Goal: Find contact information: Find contact information

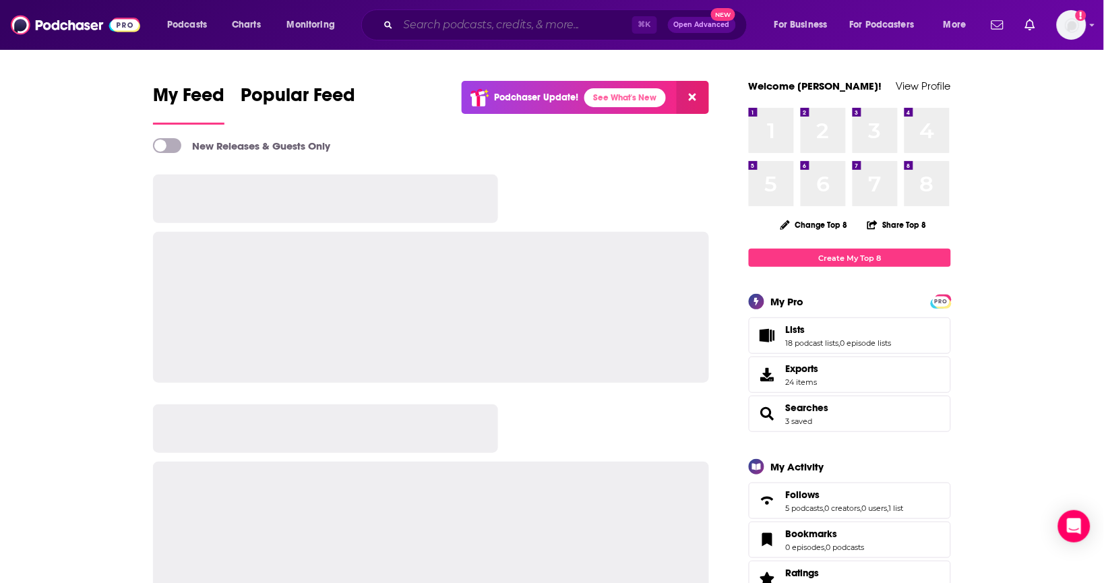
click at [549, 32] on input "Search podcasts, credits, & more..." at bounding box center [515, 25] width 234 height 22
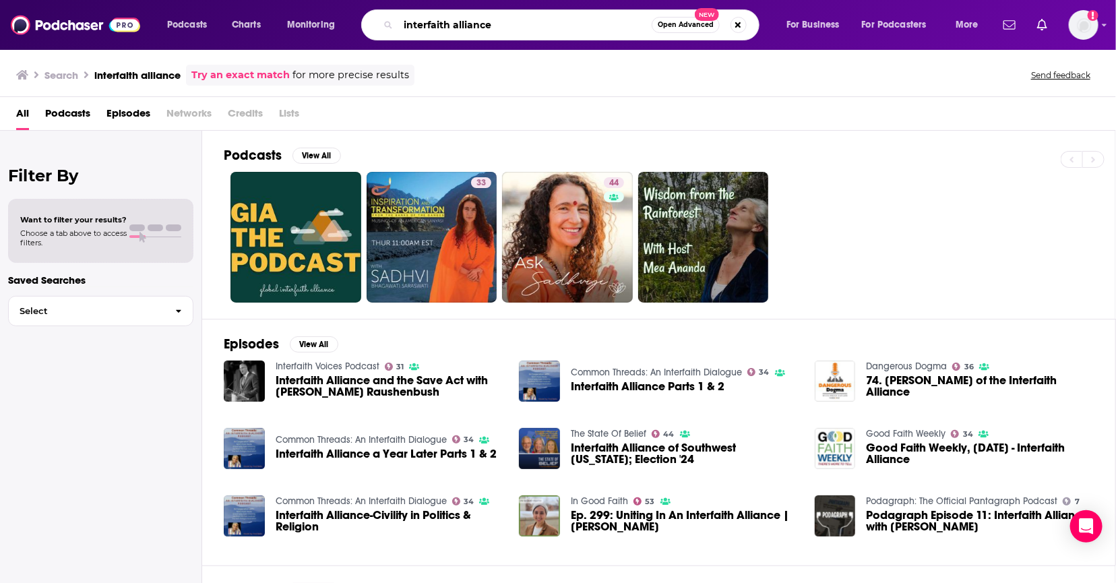
drag, startPoint x: 524, startPoint y: 16, endPoint x: 342, endPoint y: 8, distance: 181.5
click at [342, 9] on div "Podcasts Charts Monitoring interfaith alliance Open Advanced New For Business F…" at bounding box center [575, 24] width 834 height 31
drag, startPoint x: 544, startPoint y: 20, endPoint x: 321, endPoint y: 14, distance: 223.2
click at [322, 14] on div "Podcasts Charts Monitoring interfaith alliance Open Advanced New For Business F…" at bounding box center [575, 24] width 834 height 31
type input "theology in the raw"
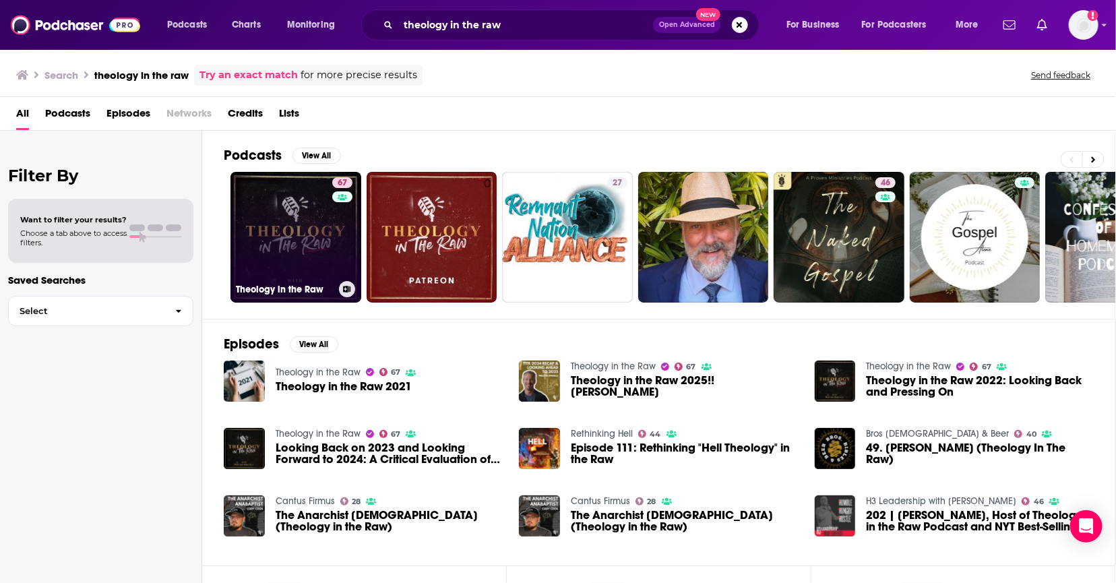
click at [301, 233] on link "67 Theology in the Raw" at bounding box center [296, 237] width 131 height 131
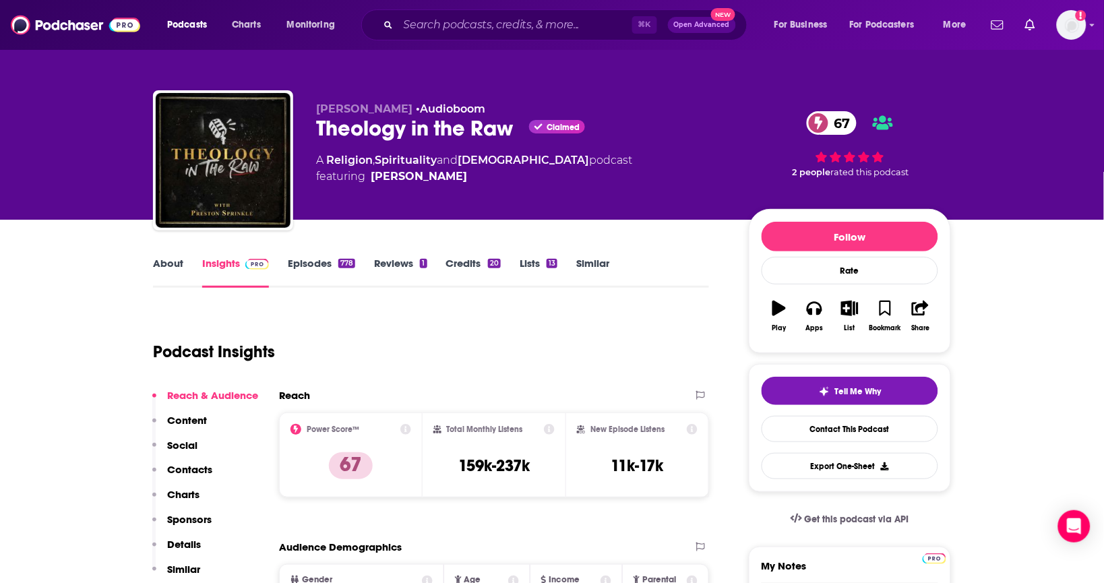
click at [328, 267] on link "Episodes 778" at bounding box center [321, 272] width 67 height 31
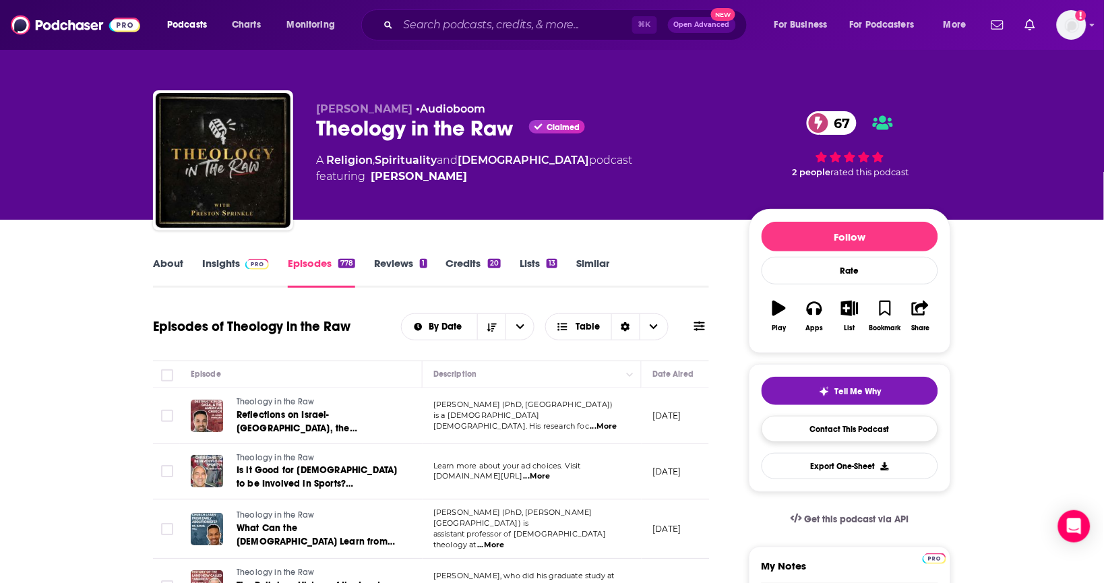
click at [828, 441] on link "Contact This Podcast" at bounding box center [850, 429] width 177 height 26
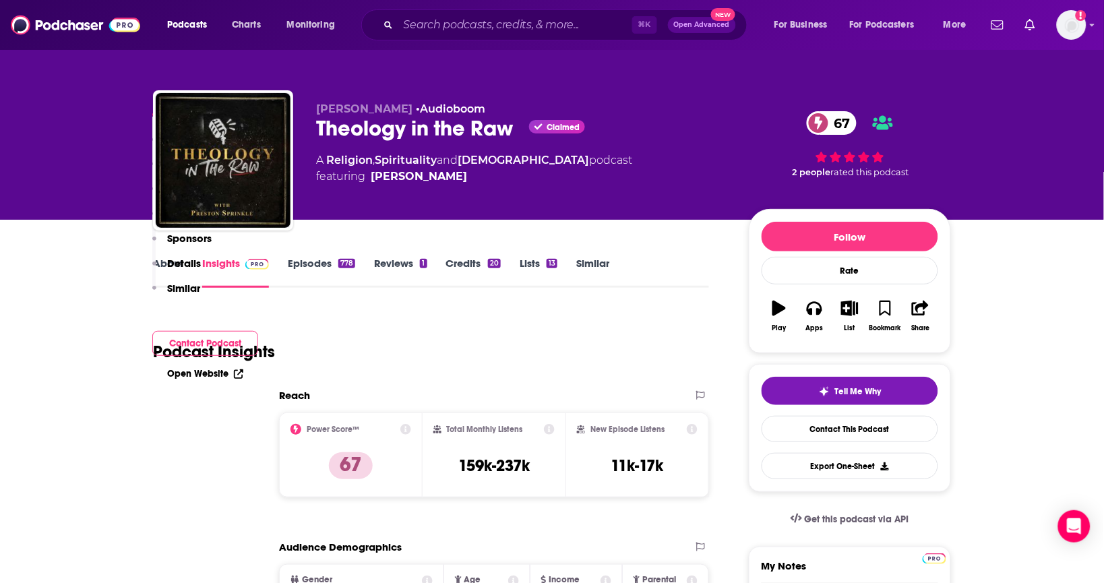
scroll to position [1355, 0]
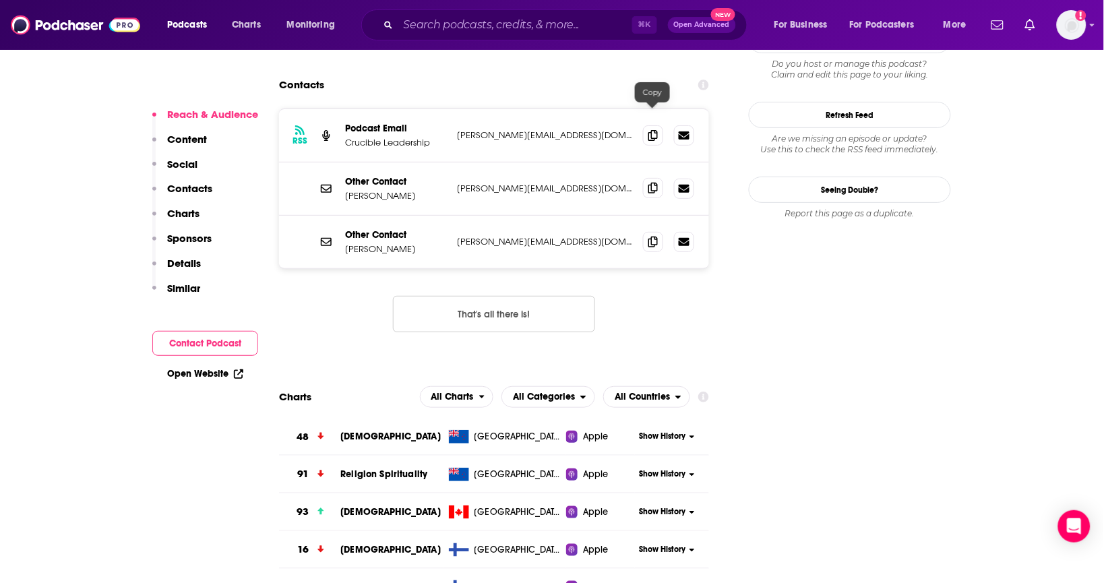
click at [658, 183] on icon at bounding box center [652, 188] width 9 height 11
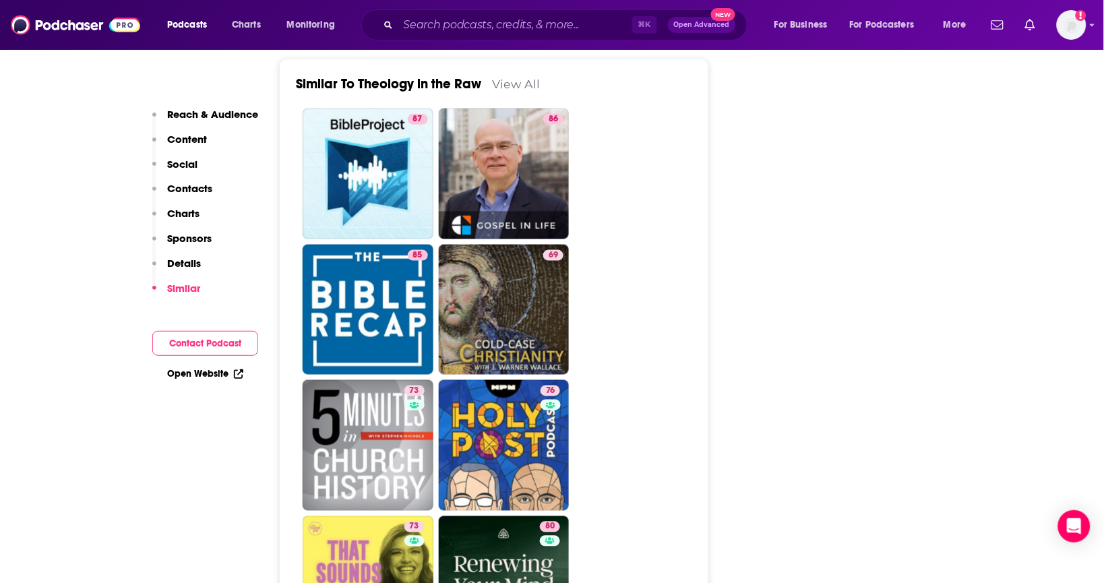
scroll to position [3104, 0]
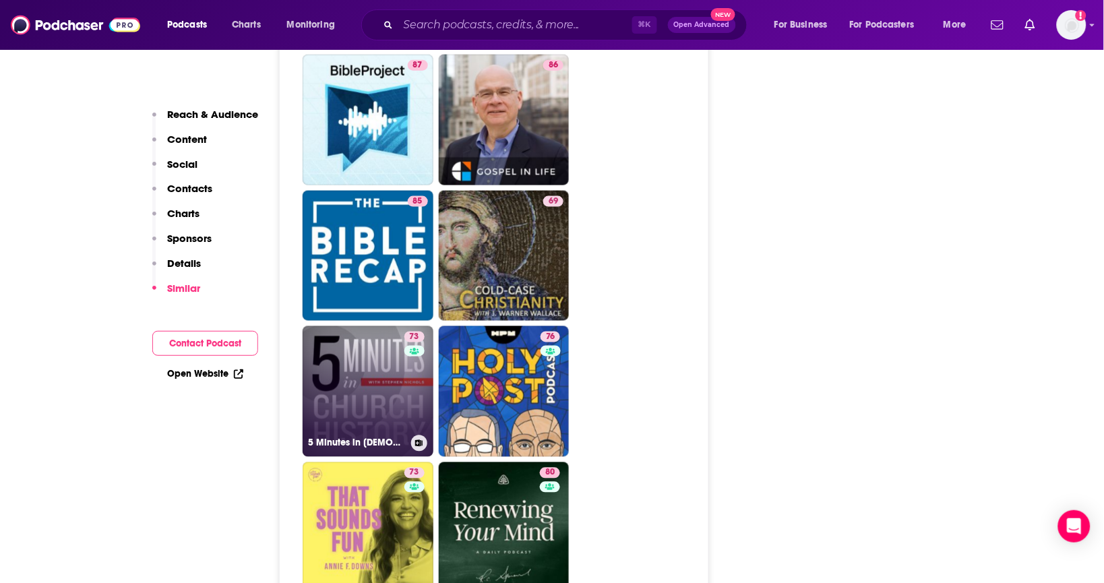
click at [369, 371] on link "73 5 Minutes in [DEMOGRAPHIC_DATA] History with [PERSON_NAME]" at bounding box center [368, 391] width 131 height 131
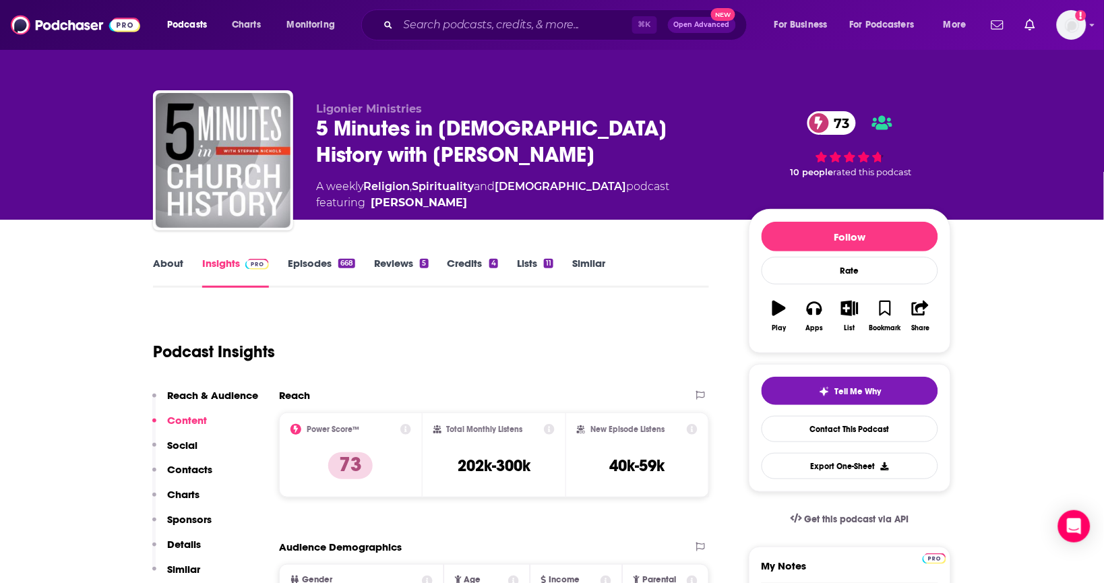
type input "[URL][DOMAIN_NAME]"
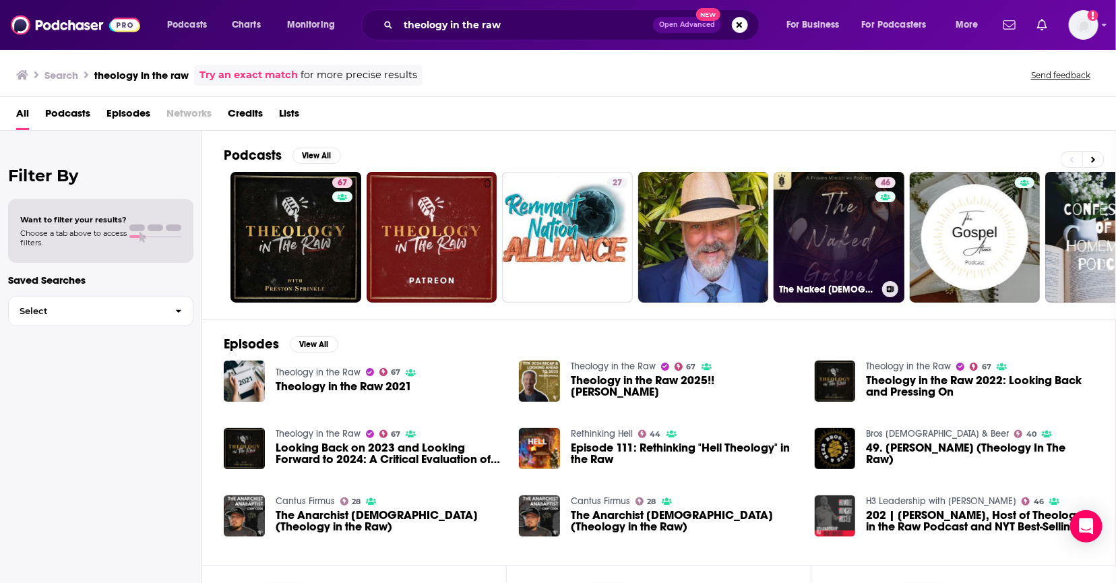
click at [863, 248] on link "46 The Naked [DEMOGRAPHIC_DATA]" at bounding box center [839, 237] width 131 height 131
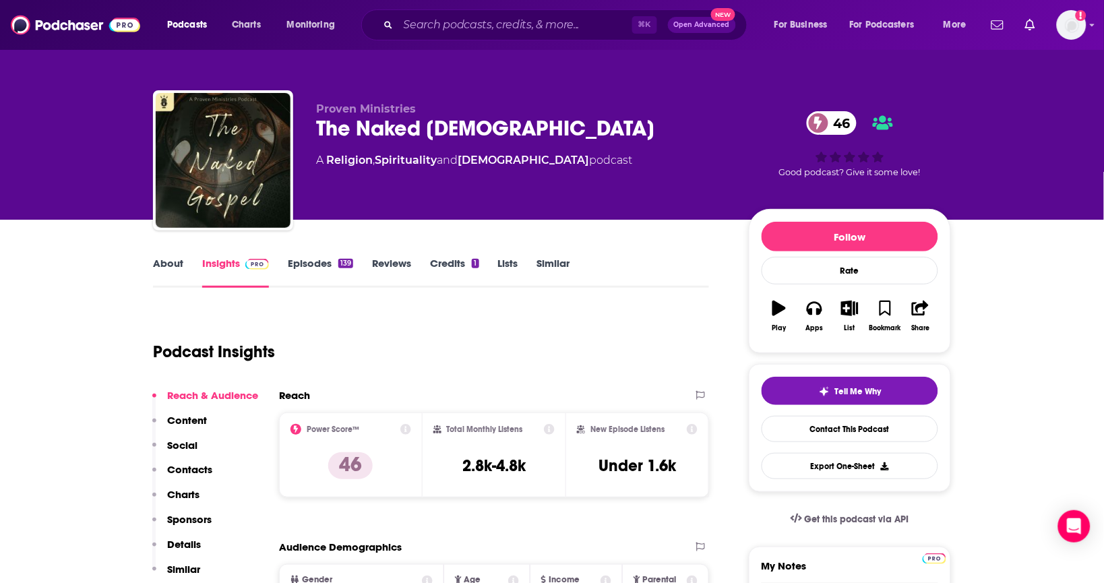
click at [169, 266] on link "About" at bounding box center [168, 272] width 30 height 31
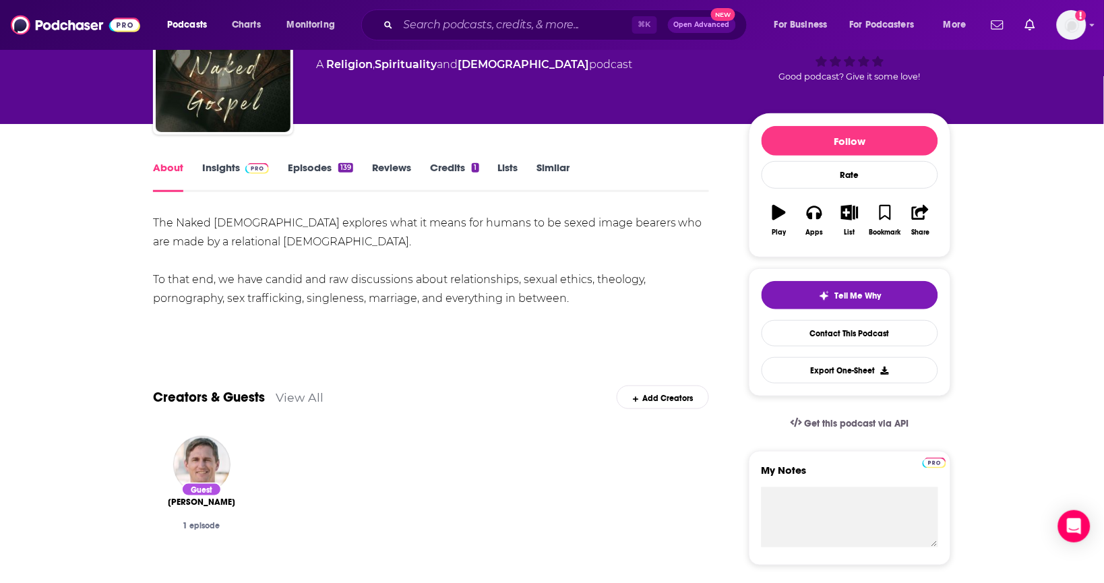
scroll to position [91, 0]
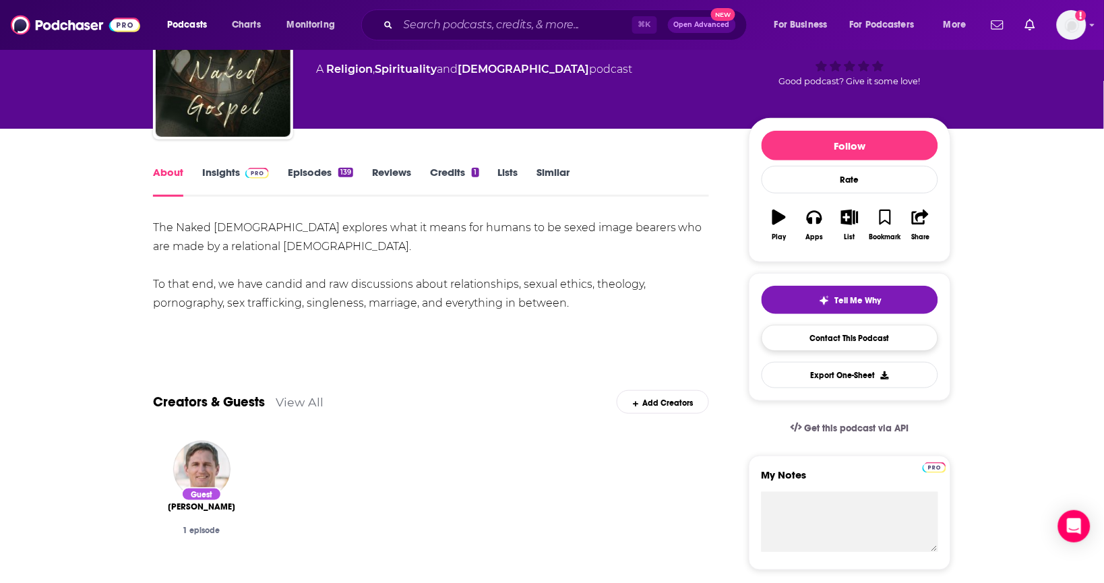
click at [878, 338] on link "Contact This Podcast" at bounding box center [850, 338] width 177 height 26
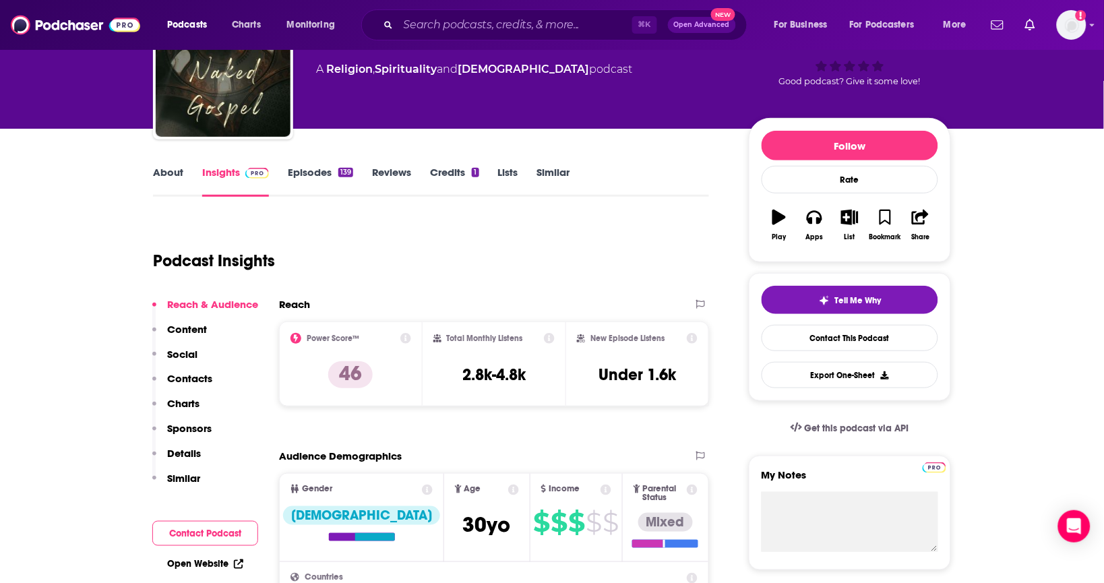
scroll to position [1282, 0]
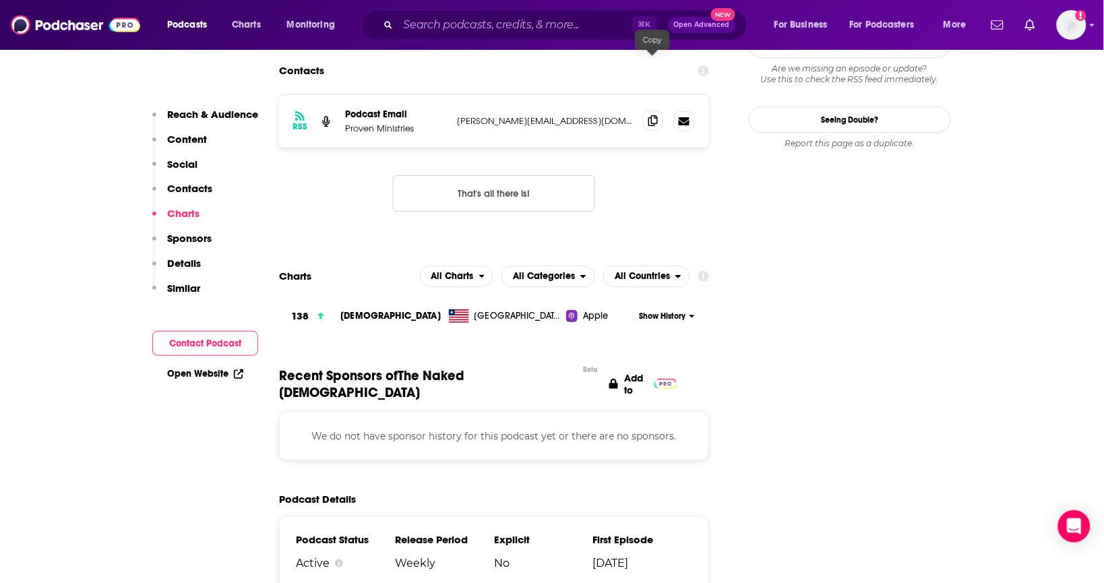
click at [650, 115] on icon at bounding box center [652, 120] width 9 height 11
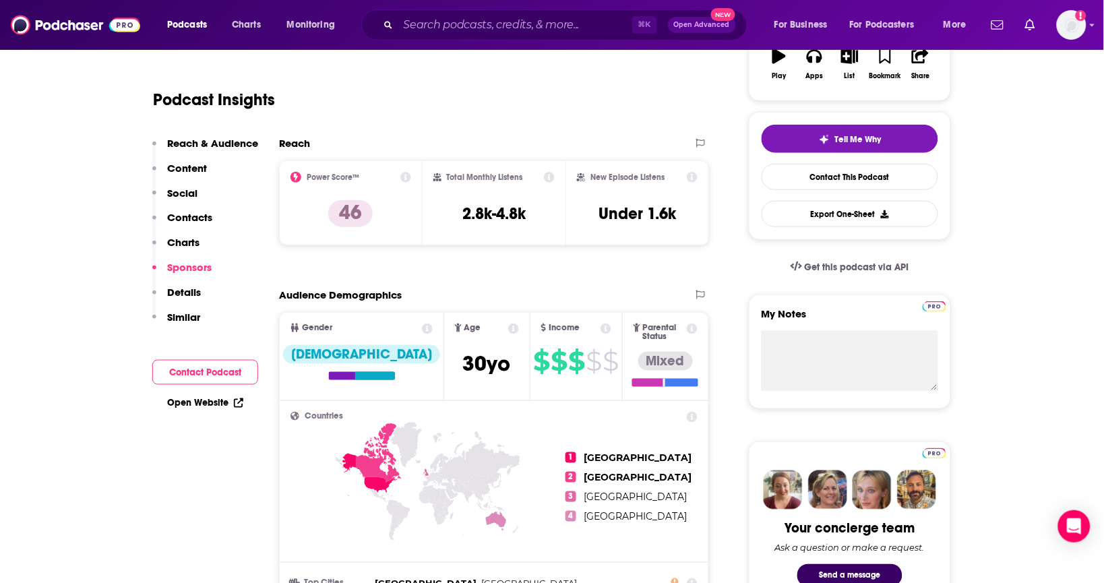
scroll to position [0, 0]
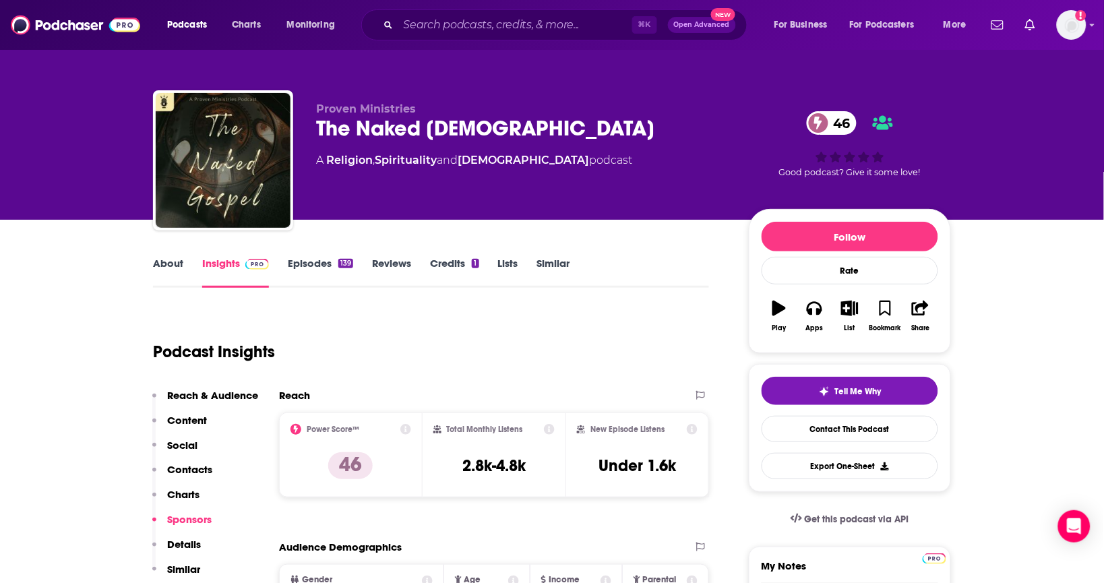
click at [318, 268] on link "Episodes 139" at bounding box center [320, 272] width 65 height 31
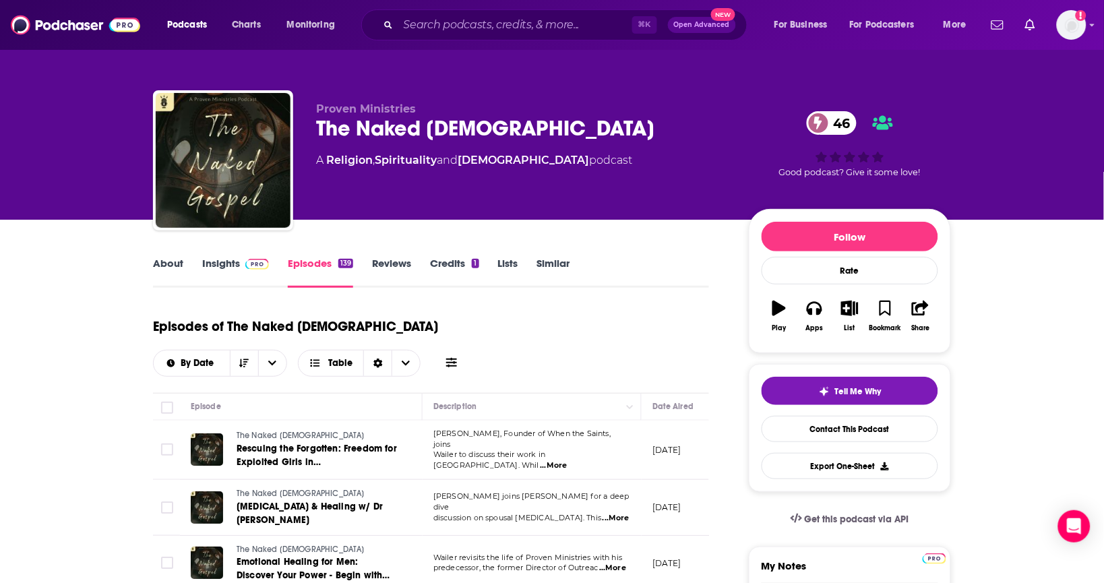
scroll to position [82, 0]
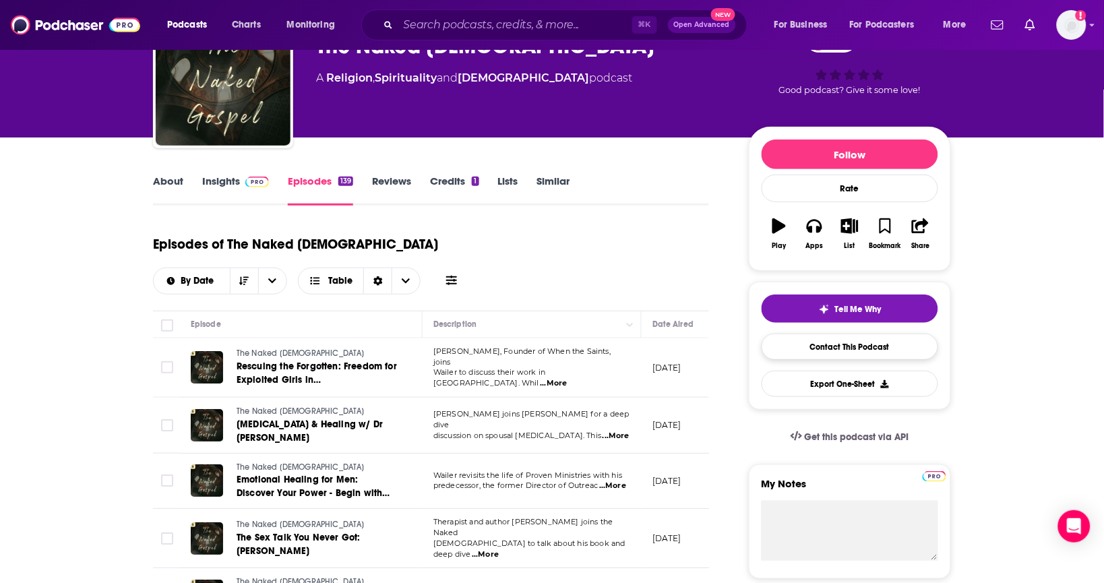
click at [789, 359] on link "Contact This Podcast" at bounding box center [850, 347] width 177 height 26
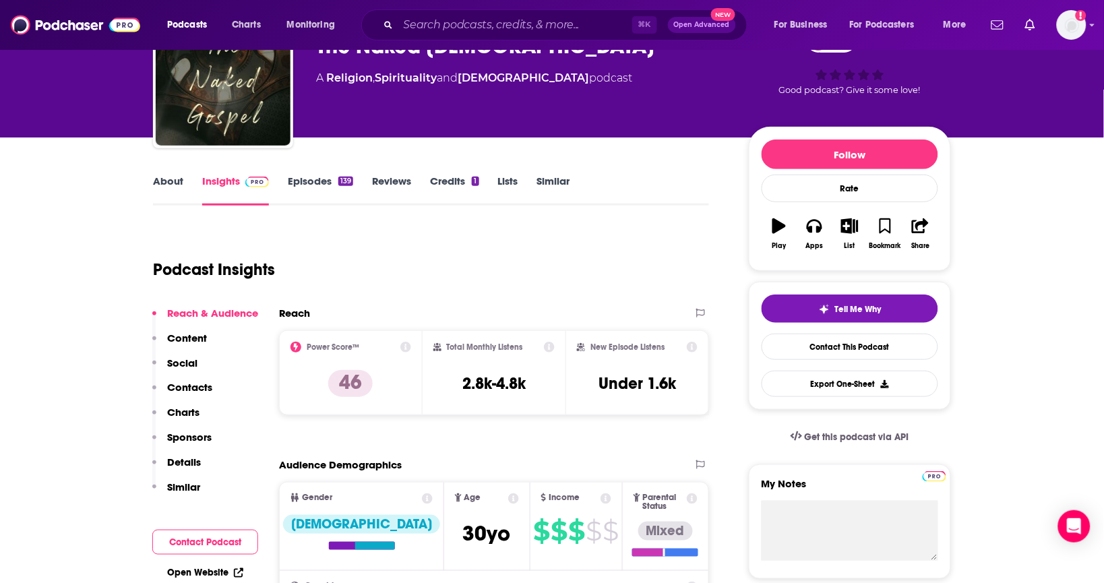
scroll to position [1282, 0]
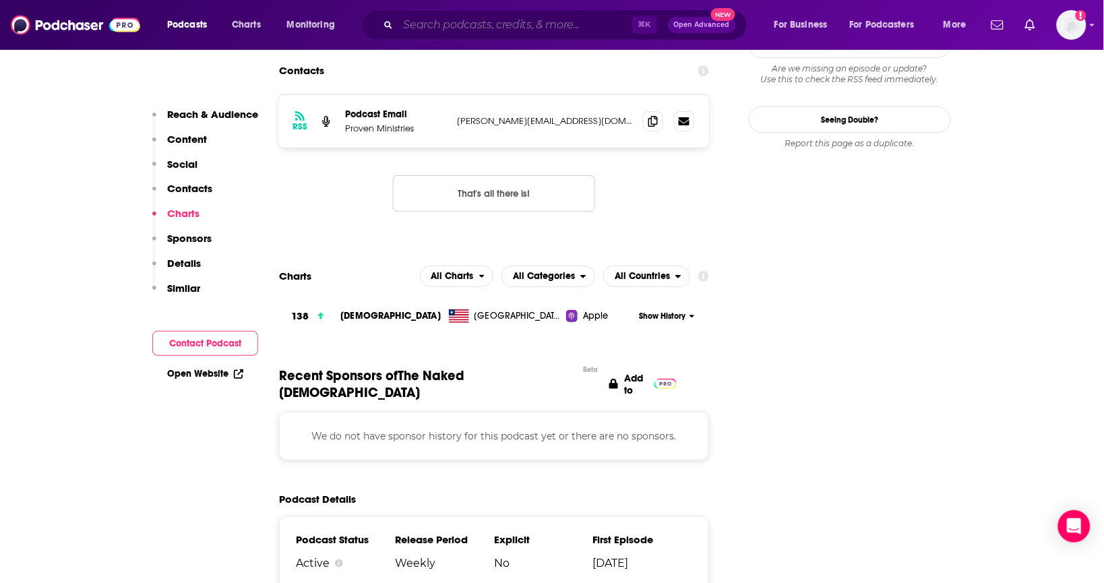
click at [576, 33] on input "Search podcasts, credits, & more..." at bounding box center [515, 25] width 234 height 22
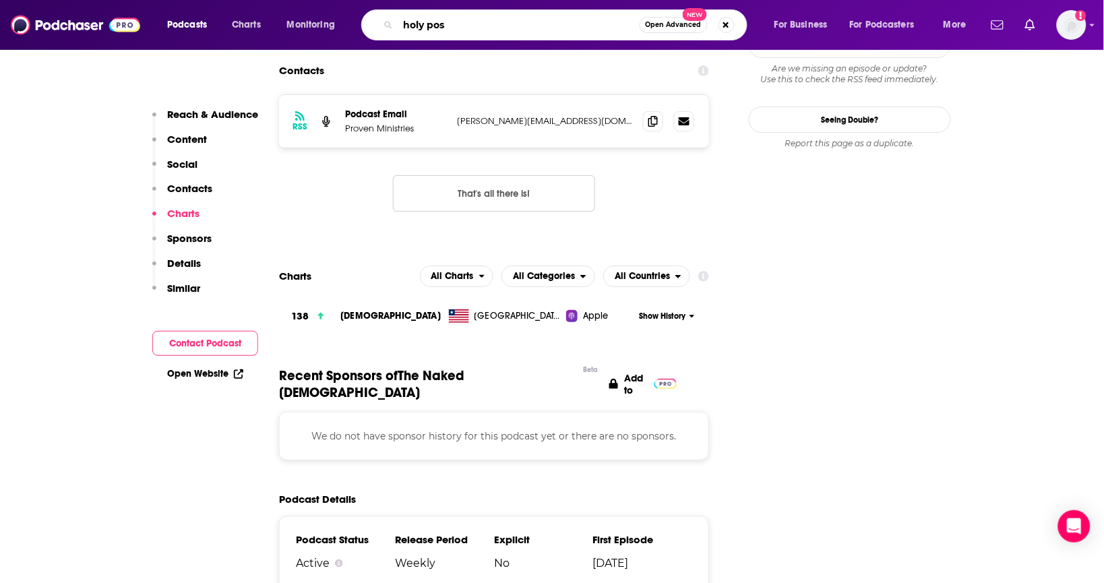
type input "holy post"
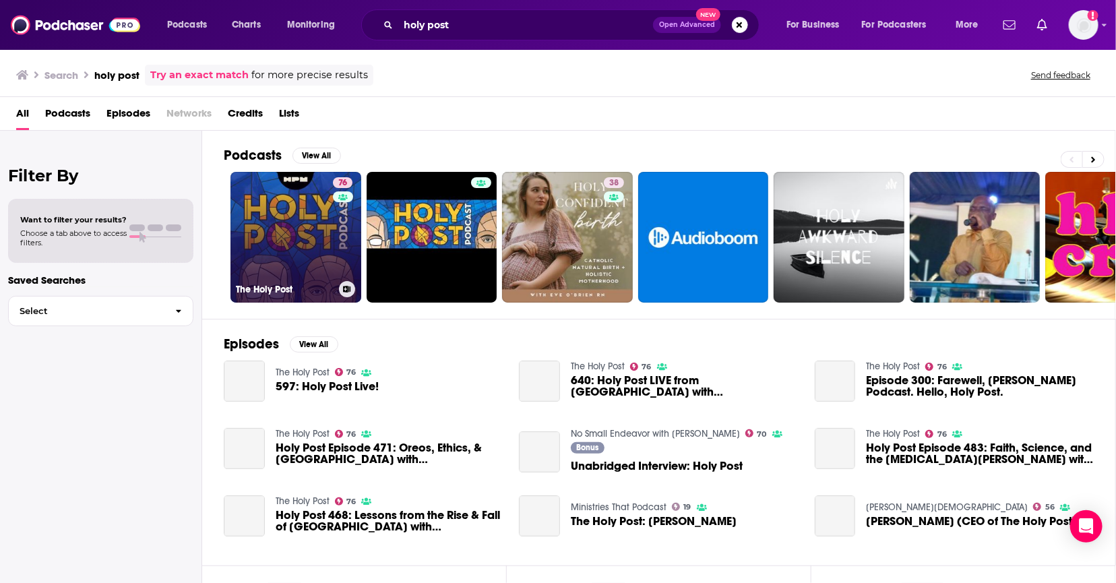
click at [313, 233] on link "76 The Holy Post" at bounding box center [296, 237] width 131 height 131
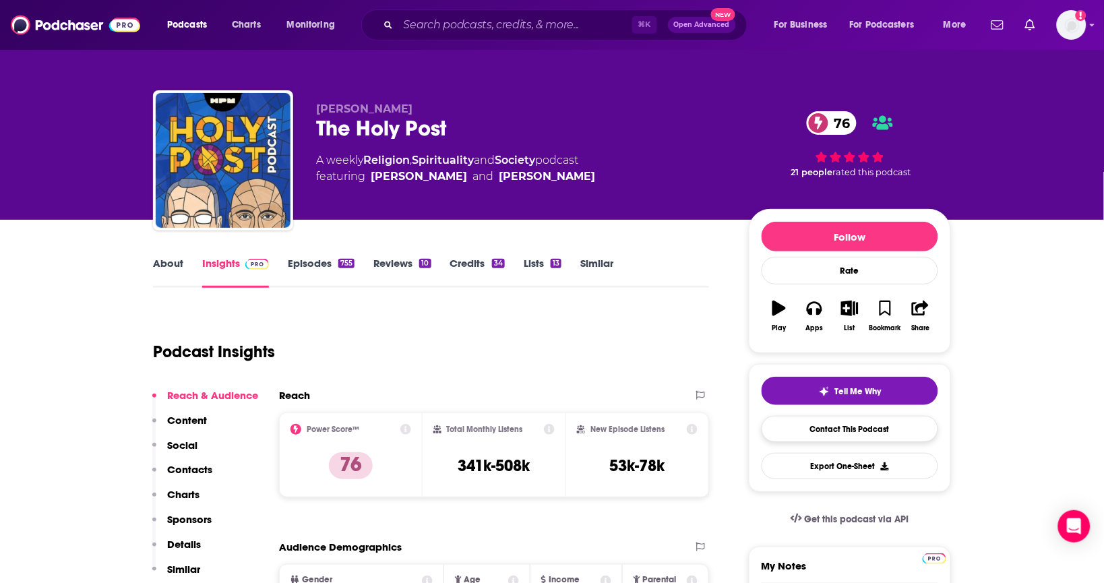
click at [811, 425] on link "Contact This Podcast" at bounding box center [850, 429] width 177 height 26
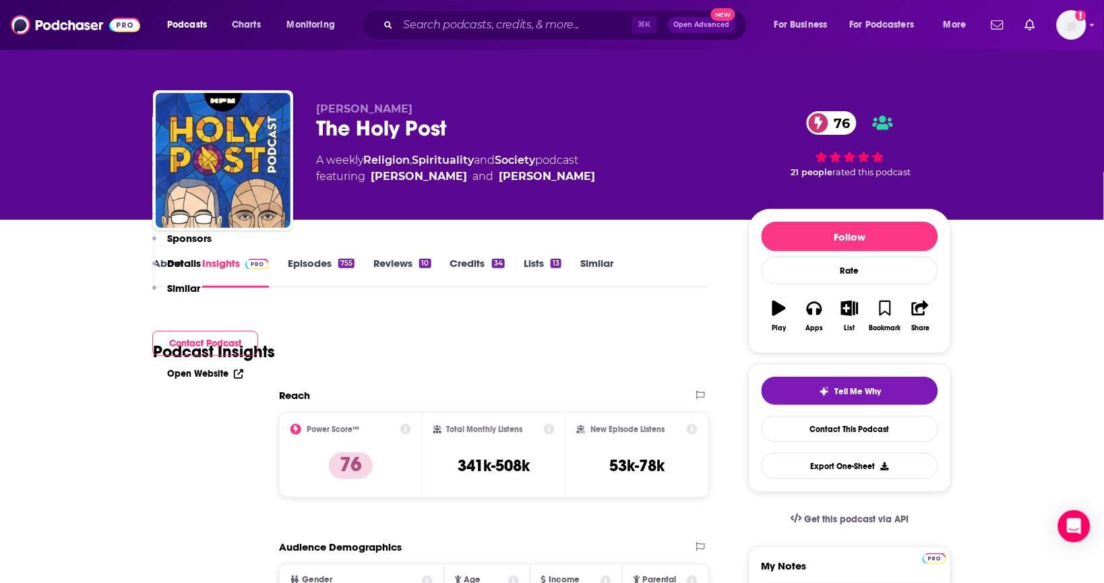
scroll to position [1434, 0]
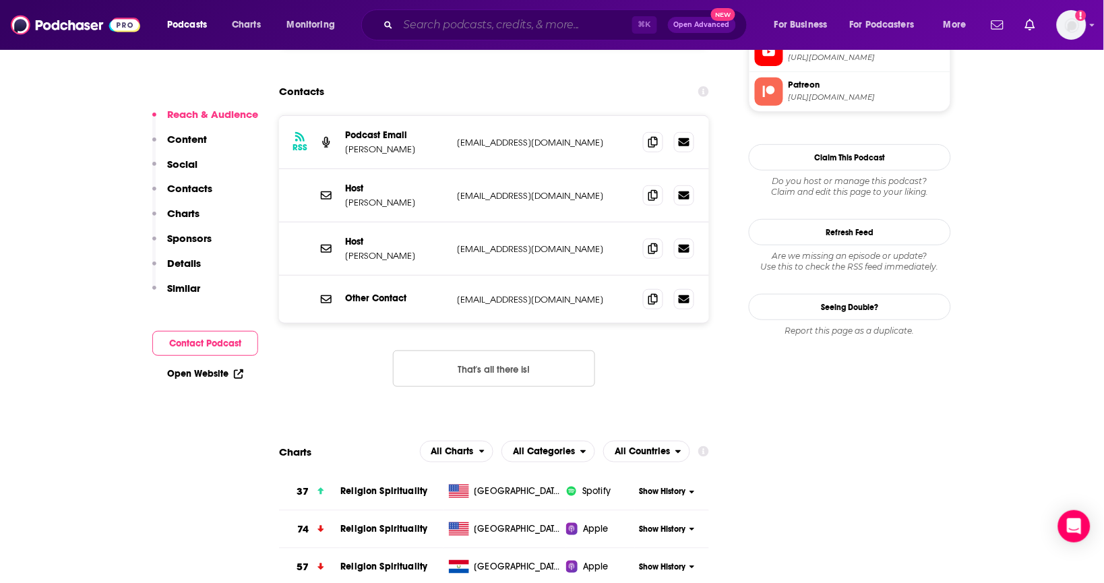
click at [530, 24] on input "Search podcasts, credits, & more..." at bounding box center [515, 25] width 234 height 22
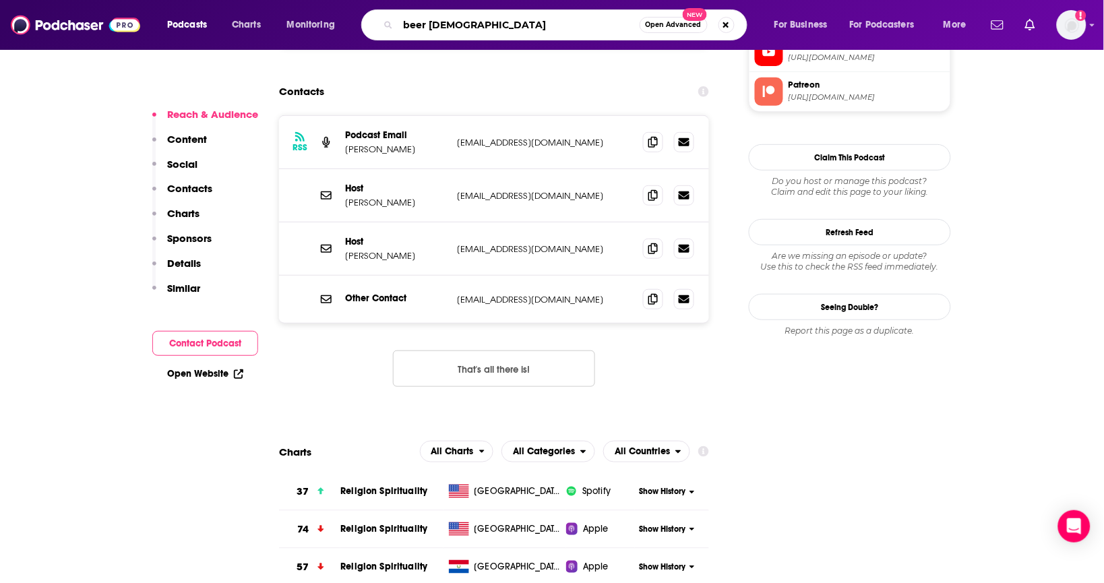
type input "beer [DEMOGRAPHIC_DATA]"
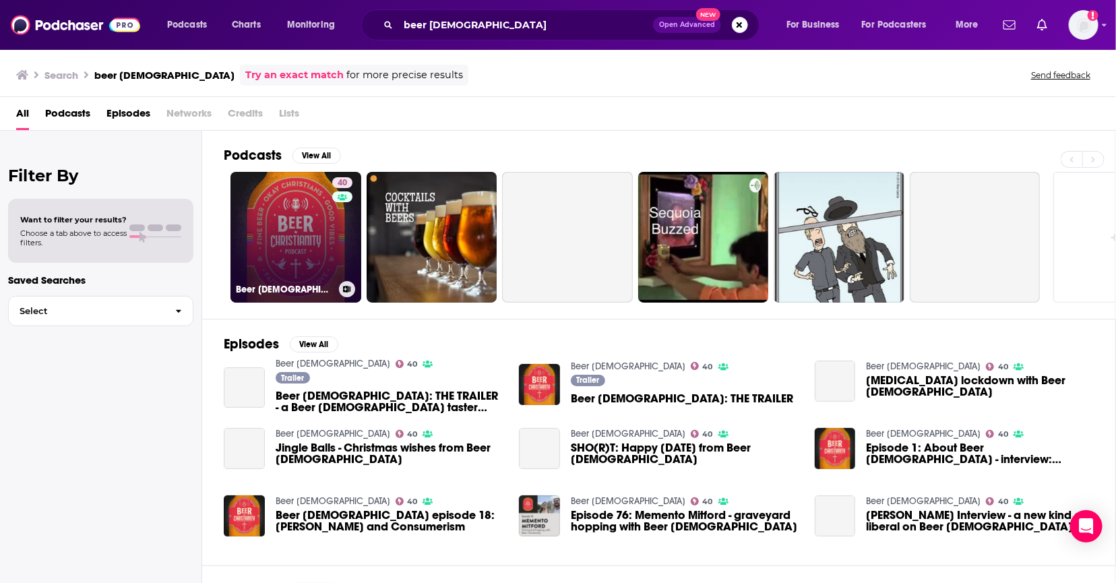
click at [307, 258] on link "40 Beer [DEMOGRAPHIC_DATA]" at bounding box center [296, 237] width 131 height 131
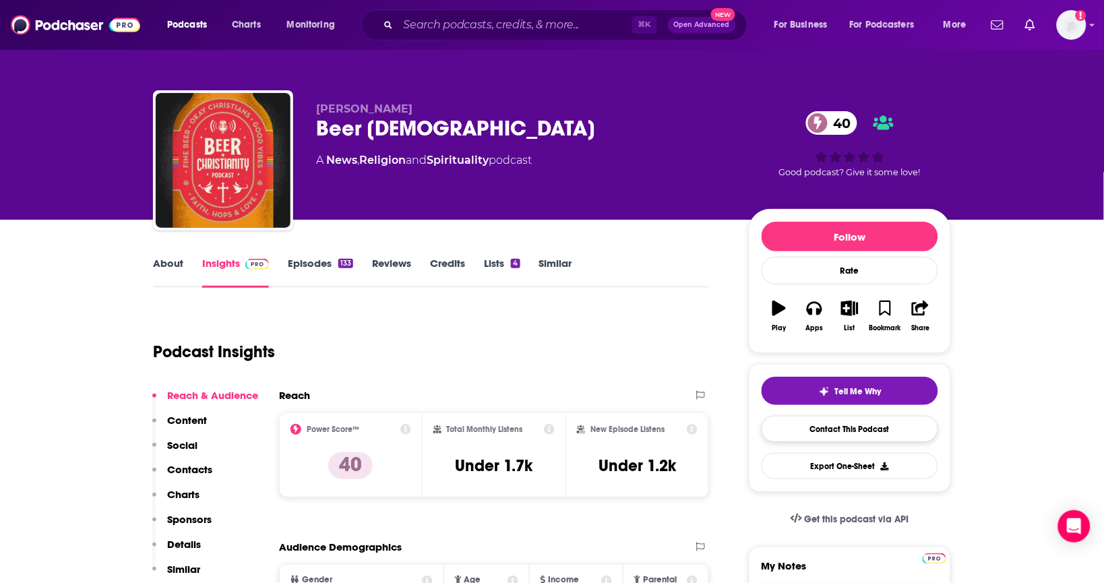
click at [802, 433] on link "Contact This Podcast" at bounding box center [850, 429] width 177 height 26
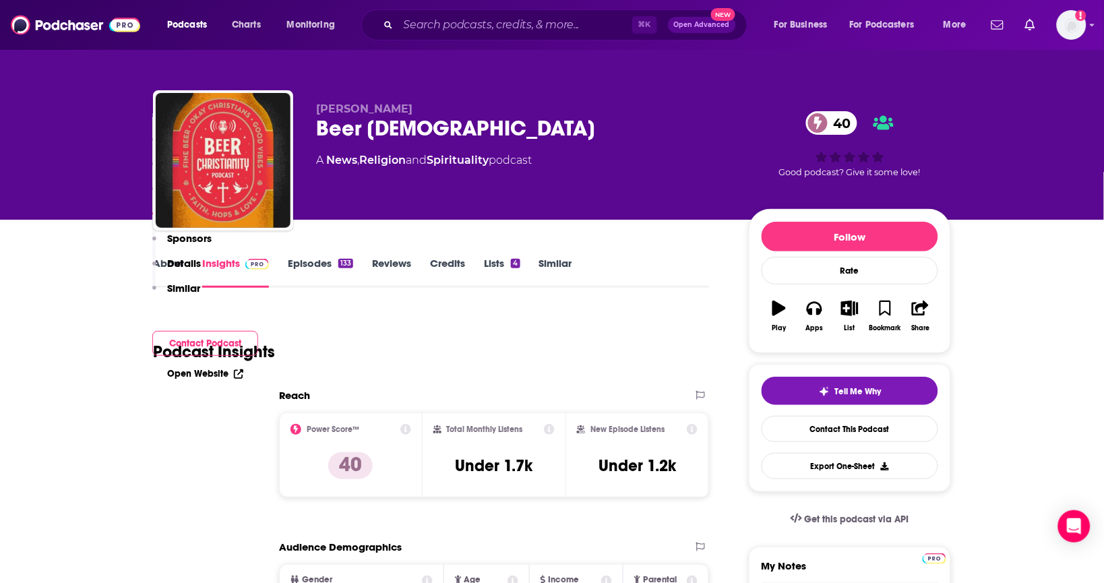
scroll to position [1339, 0]
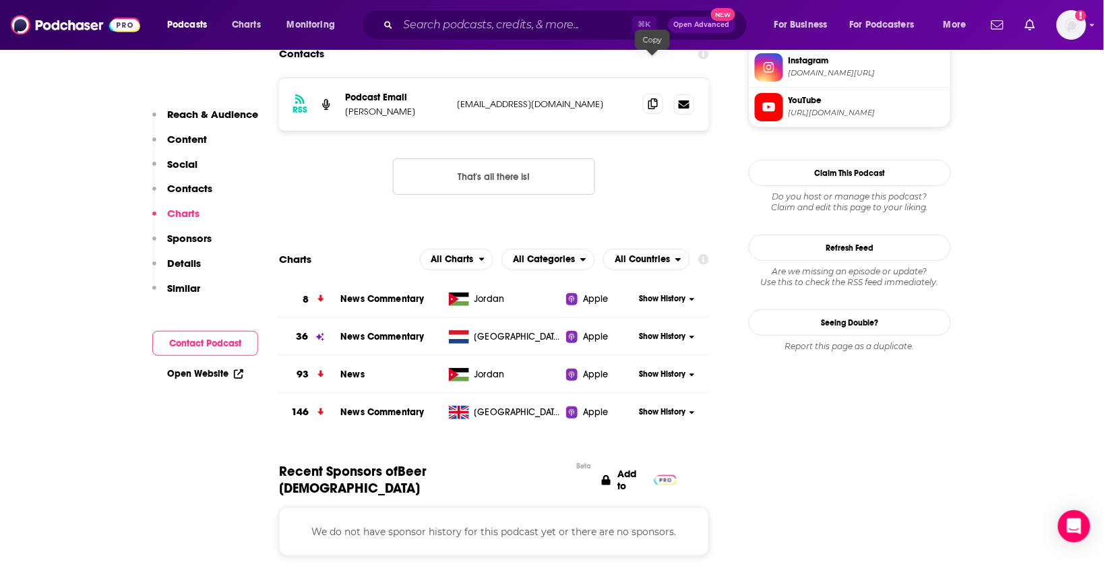
click at [654, 98] on icon at bounding box center [652, 103] width 9 height 11
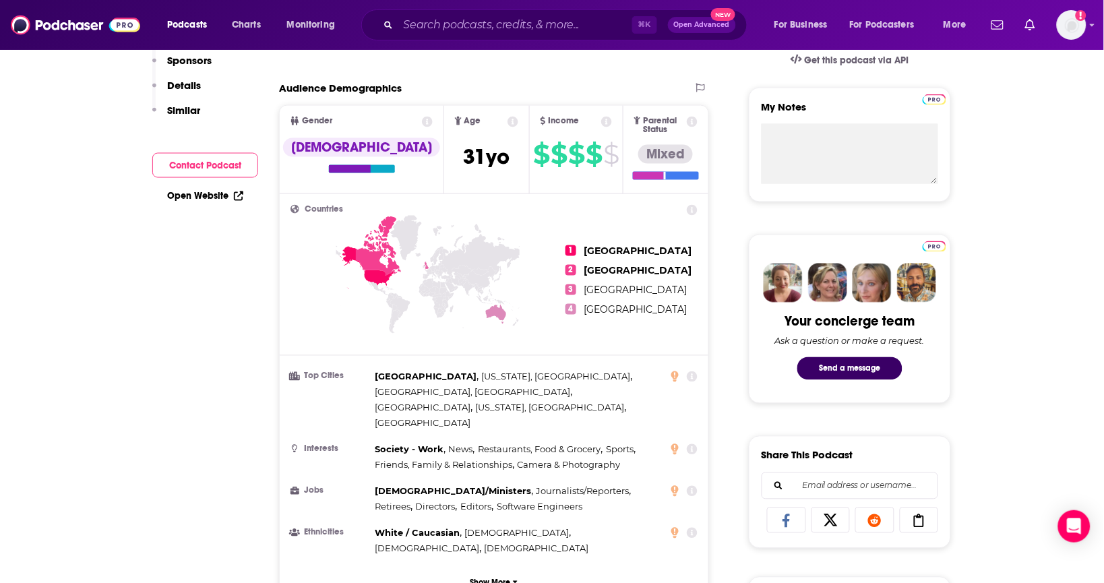
scroll to position [0, 0]
